Goal: Transaction & Acquisition: Purchase product/service

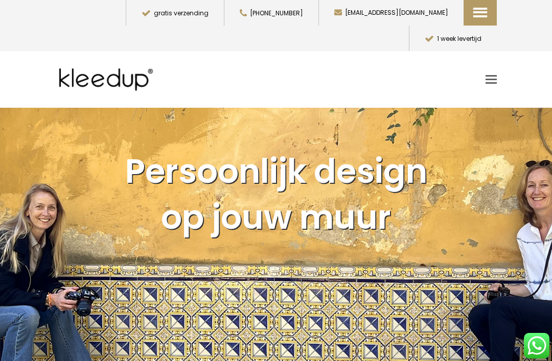
click at [509, 101] on span "wandkleden" at bounding box center [529, 107] width 112 height 12
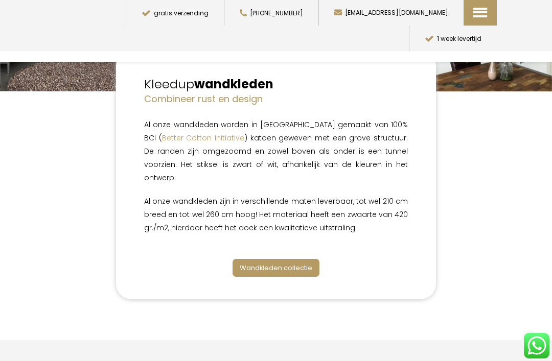
click at [401, 259] on div "Wandkleden collectie" at bounding box center [276, 266] width 264 height 15
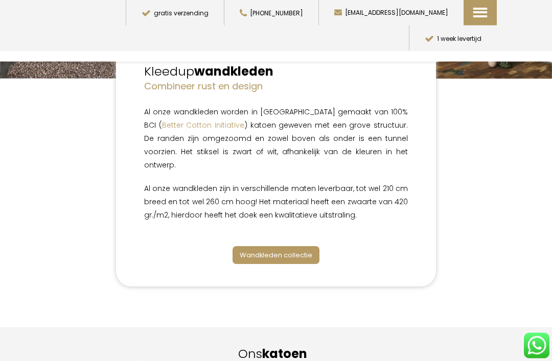
scroll to position [183, 0]
click at [294, 250] on span "Wandkleden collectie" at bounding box center [276, 255] width 73 height 10
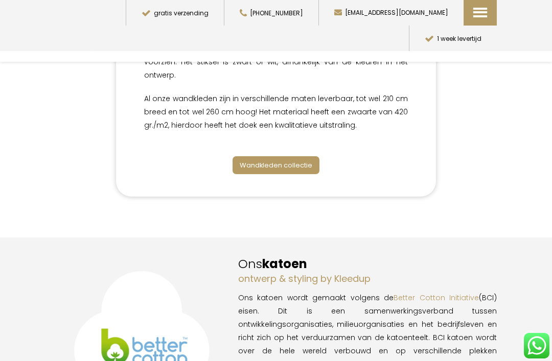
scroll to position [272, 0]
click at [295, 161] on span "Wandkleden collectie" at bounding box center [276, 166] width 73 height 10
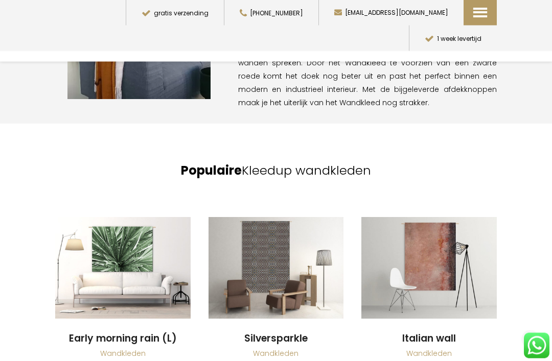
click at [494, 50] on link "Toggle mobile menu" at bounding box center [490, 43] width 11 height 15
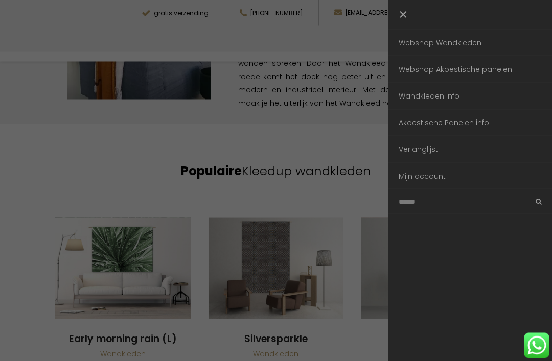
scroll to position [1013, 0]
click at [466, 42] on link "Webshop Wandkleden" at bounding box center [469, 43] width 163 height 26
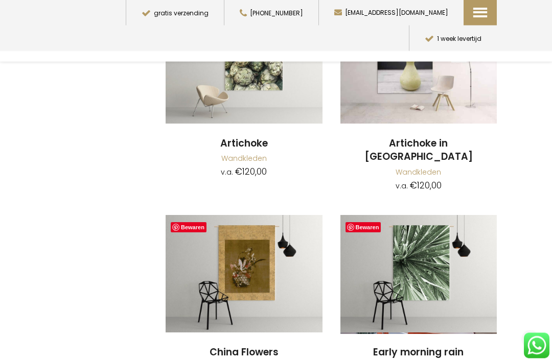
scroll to position [7145, 0]
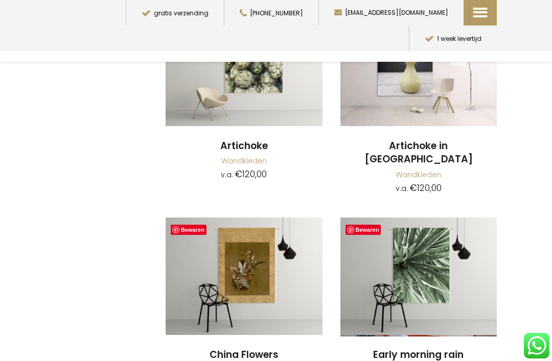
click at [494, 43] on span "Toggle mobile menu" at bounding box center [490, 44] width 11 height 2
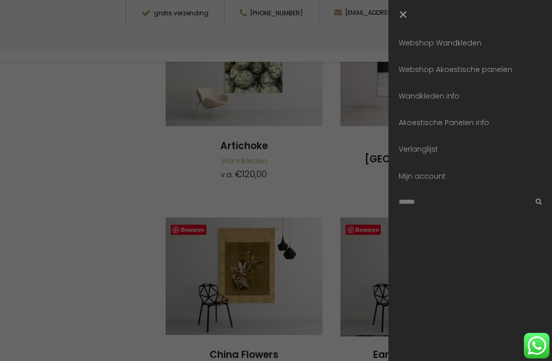
click at [490, 74] on link "Webshop Akoestische panelen" at bounding box center [469, 69] width 163 height 26
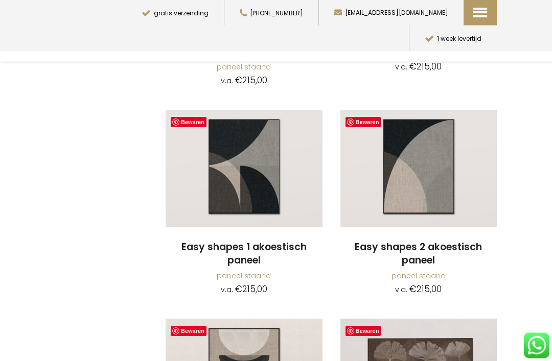
scroll to position [615, 0]
click at [267, 172] on img at bounding box center [243, 168] width 157 height 117
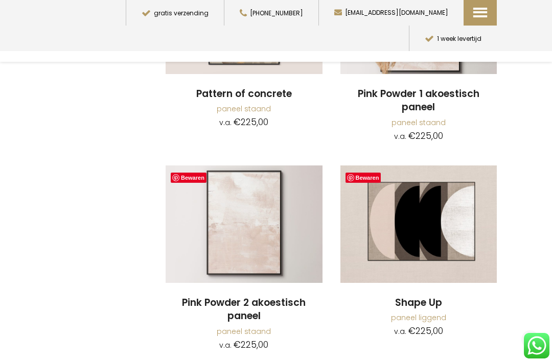
scroll to position [1954, 0]
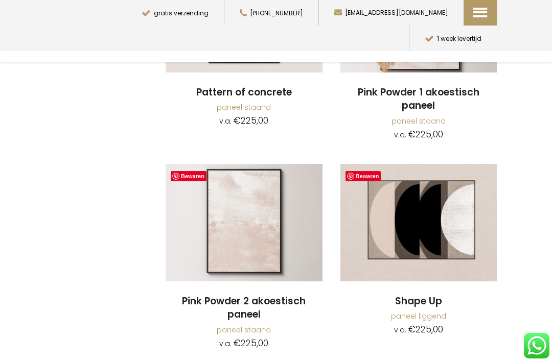
click at [460, 212] on img at bounding box center [418, 222] width 157 height 117
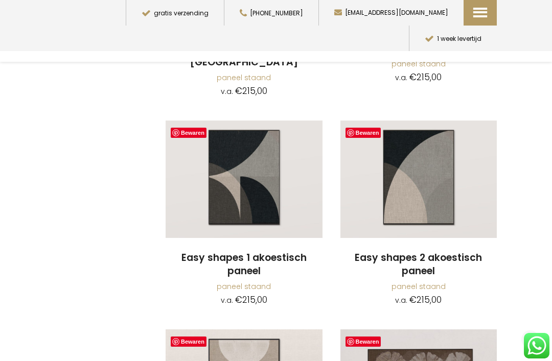
scroll to position [607, 0]
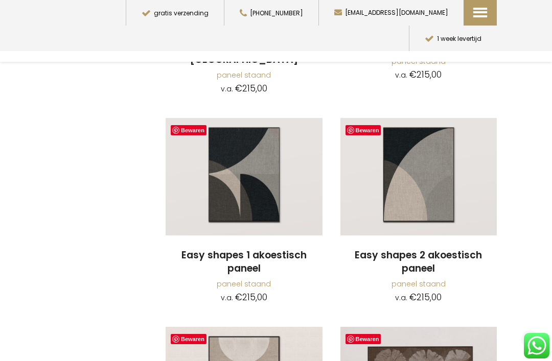
click at [427, 173] on img at bounding box center [418, 176] width 157 height 117
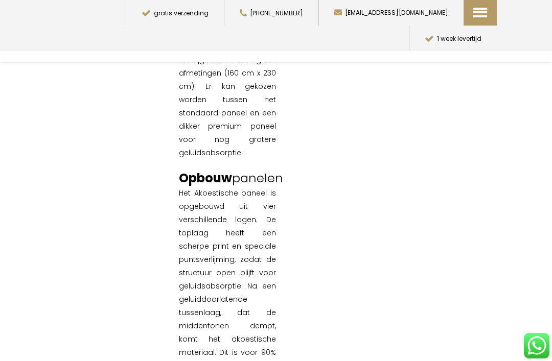
scroll to position [705, 0]
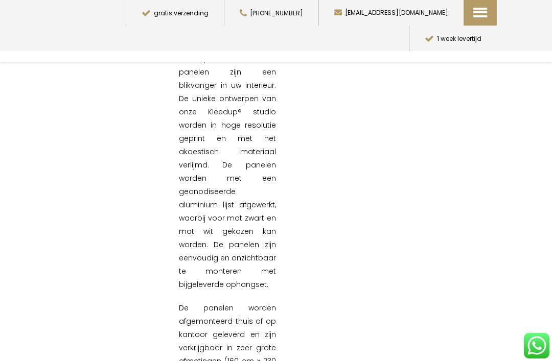
scroll to position [412, 0]
